Goal: Task Accomplishment & Management: Manage account settings

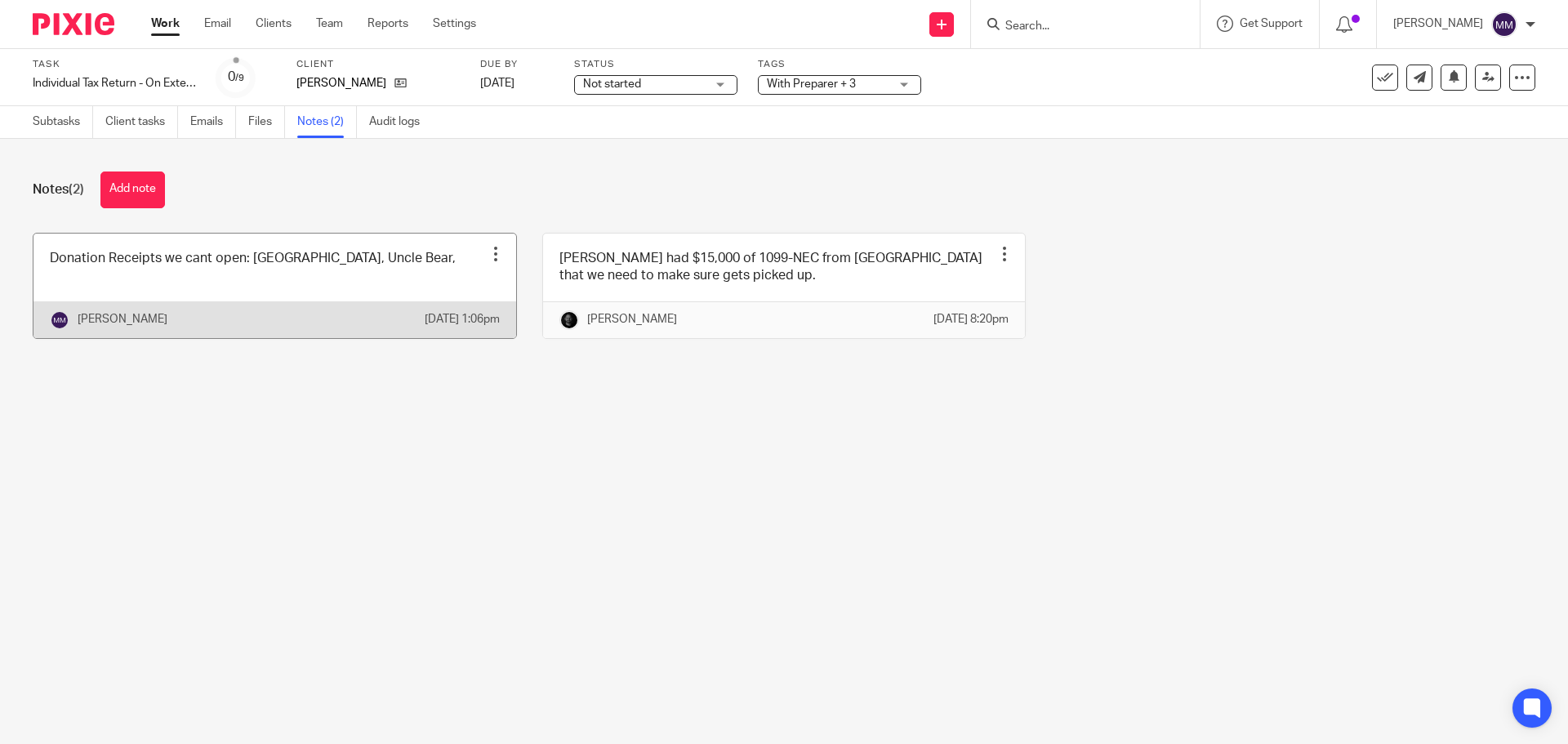
click at [455, 300] on link at bounding box center [274, 286] width 482 height 105
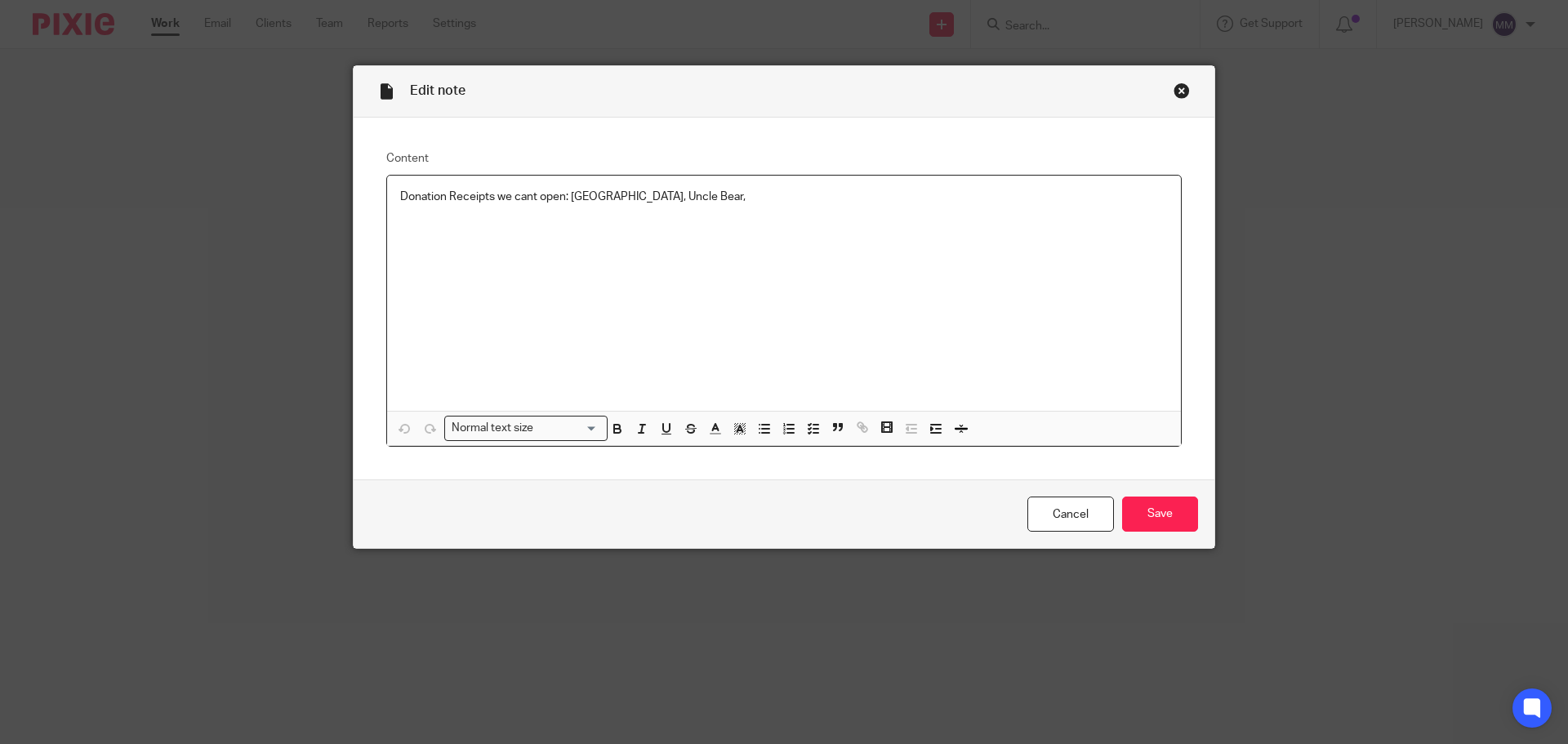
click at [707, 210] on p at bounding box center [784, 213] width 768 height 16
click at [1184, 489] on div "Cancel Save" at bounding box center [784, 513] width 861 height 69
click at [1159, 511] on input "Save" at bounding box center [1159, 513] width 76 height 35
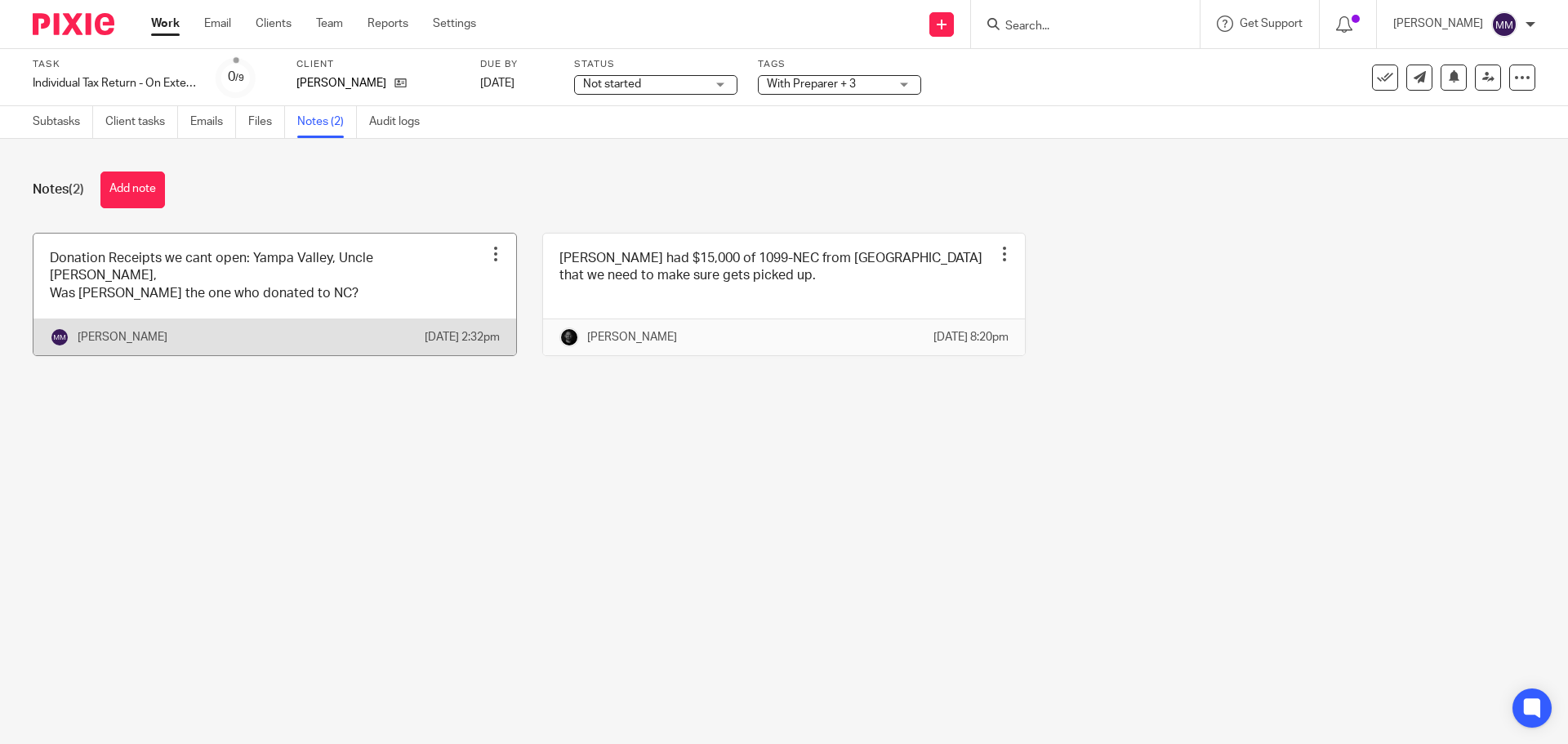
click at [316, 268] on link at bounding box center [274, 295] width 482 height 122
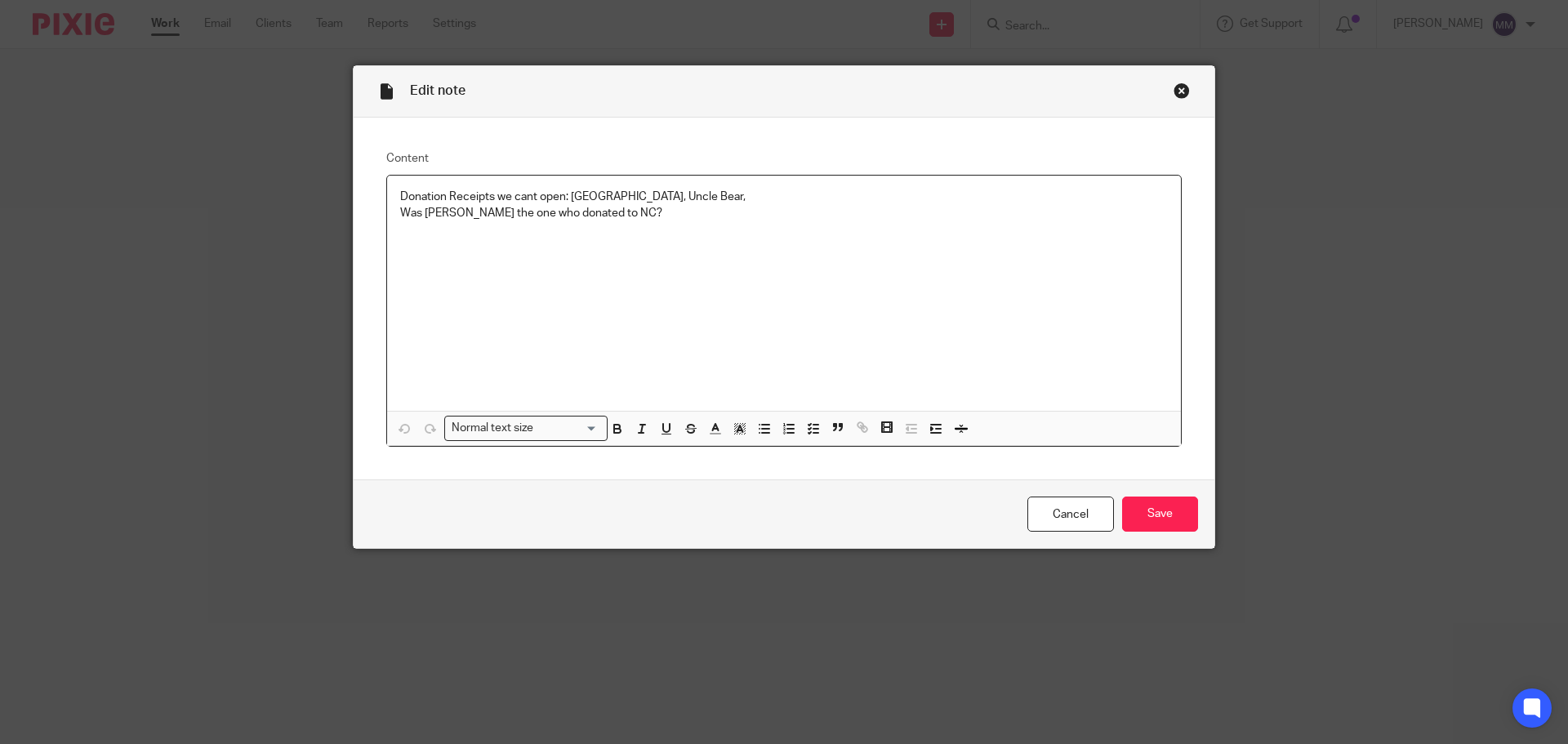
click at [715, 187] on div "Donation Receipts we cant open: Yampa Valley, Uncle [PERSON_NAME], Was [PERSON_…" at bounding box center [784, 293] width 793 height 235
click at [601, 216] on p "Medical Receipts we can't open:" at bounding box center [784, 213] width 768 height 16
click at [633, 213] on p "Medical Receipts we can't open: Replenish IV THerapies" at bounding box center [784, 213] width 768 height 16
